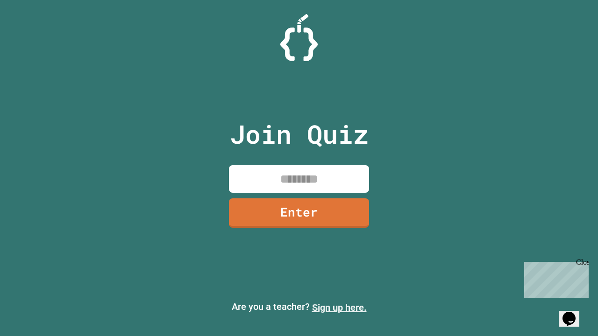
click at [339, 308] on link "Sign up here." at bounding box center [339, 307] width 55 height 11
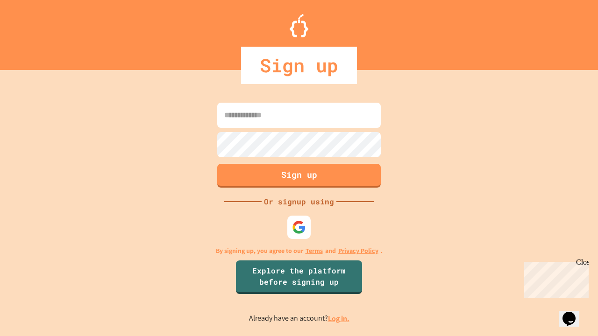
click at [339, 318] on link "Log in." at bounding box center [338, 319] width 21 height 10
